Goal: Information Seeking & Learning: Learn about a topic

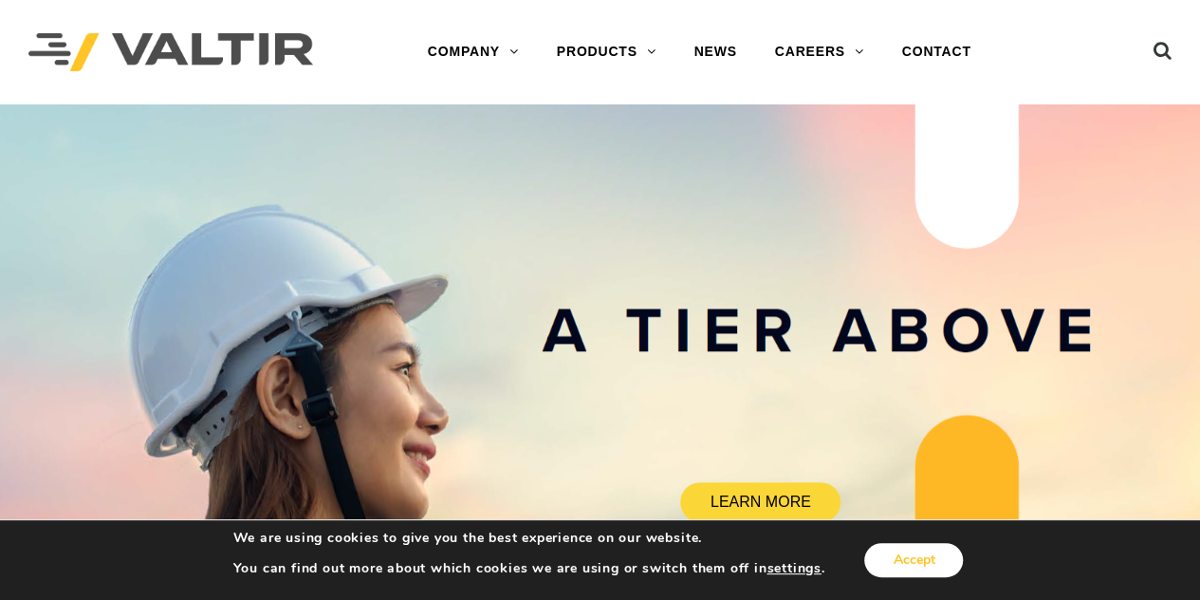
click at [918, 546] on button "Accept" at bounding box center [913, 560] width 99 height 34
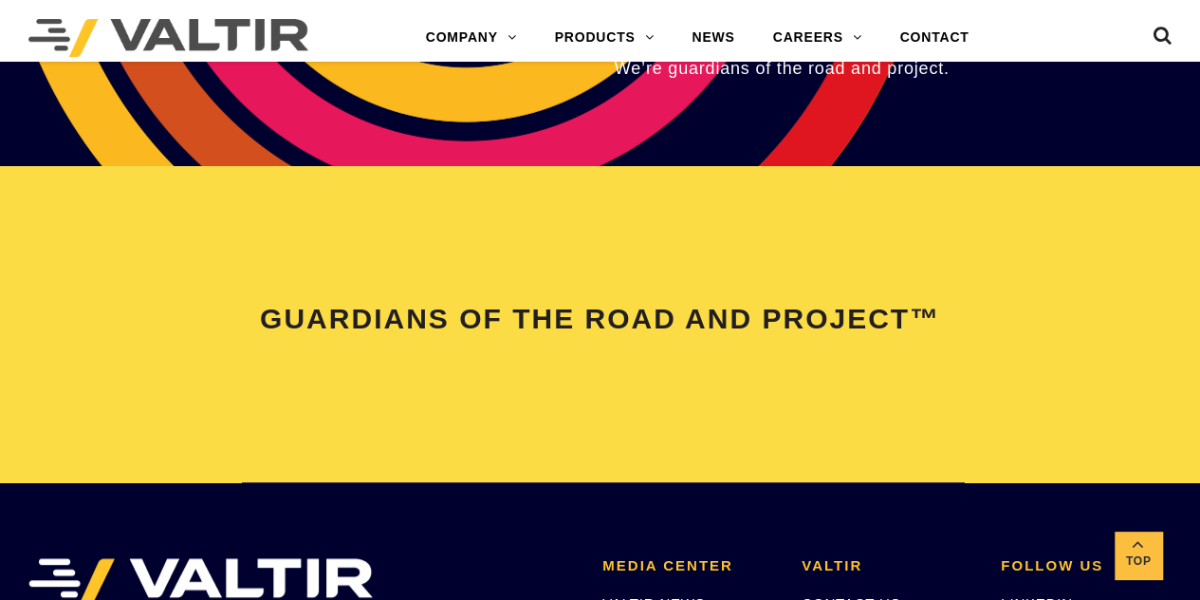
scroll to position [4074, 0]
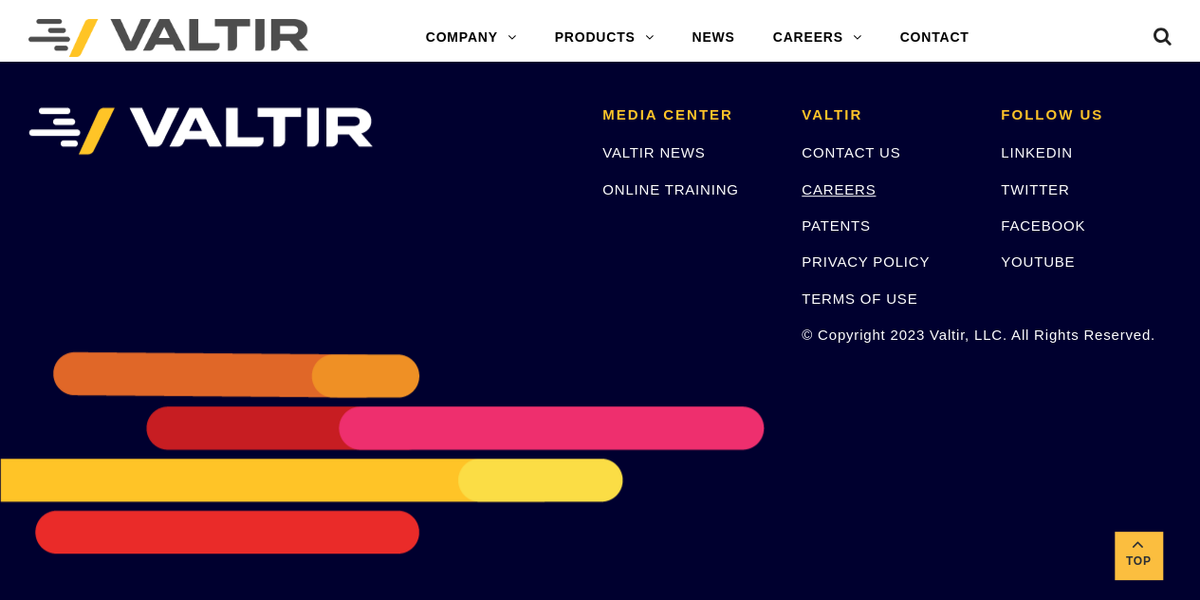
click at [817, 191] on link "CAREERS" at bounding box center [839, 189] width 74 height 16
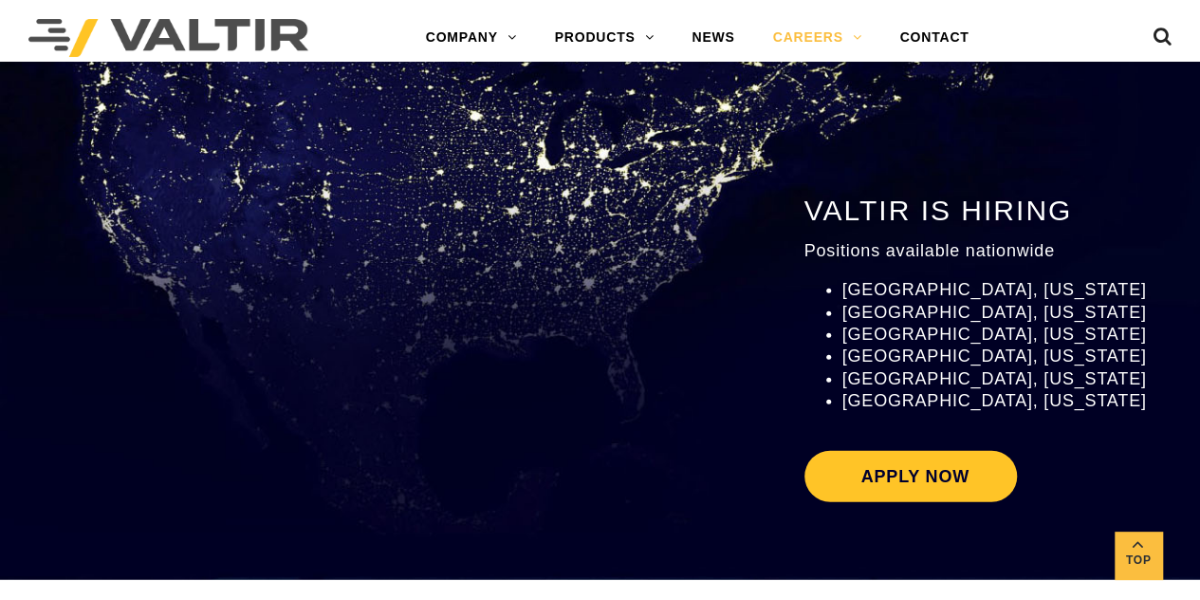
scroll to position [2088, 0]
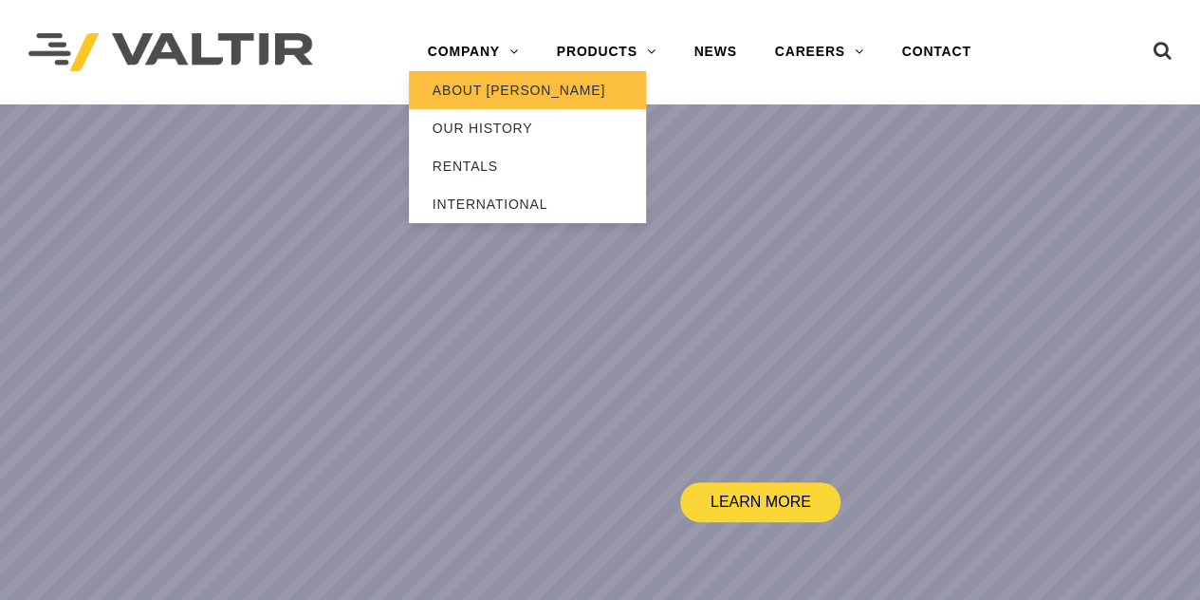
click at [503, 98] on link "ABOUT [PERSON_NAME]" at bounding box center [527, 90] width 237 height 38
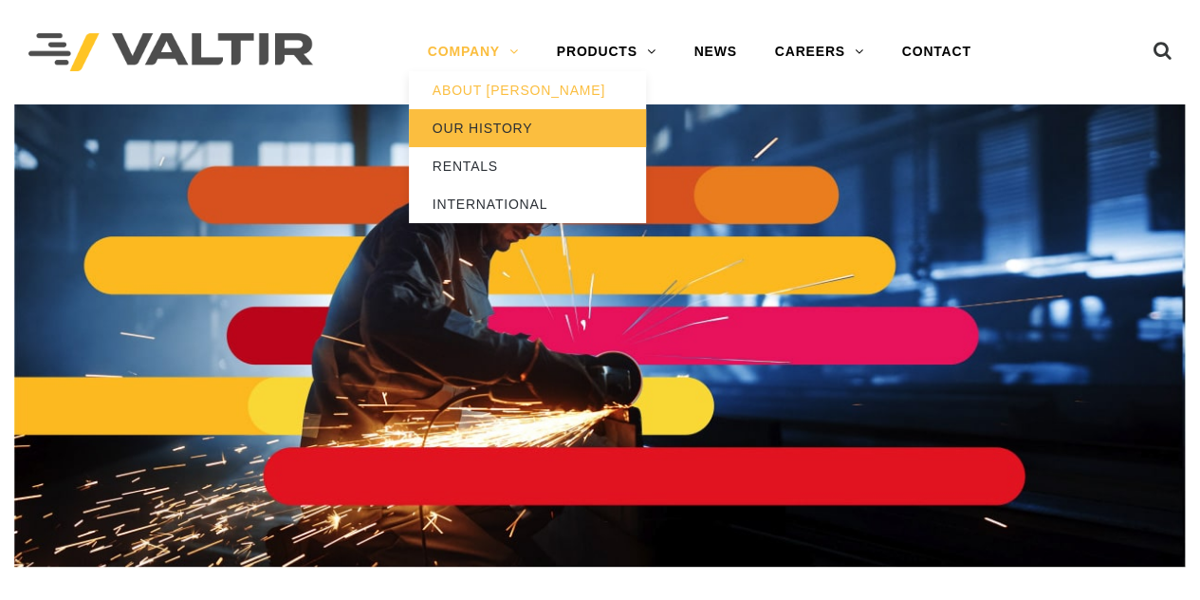
click at [469, 130] on link "OUR HISTORY" at bounding box center [527, 128] width 237 height 38
